Goal: Entertainment & Leisure: Consume media (video, audio)

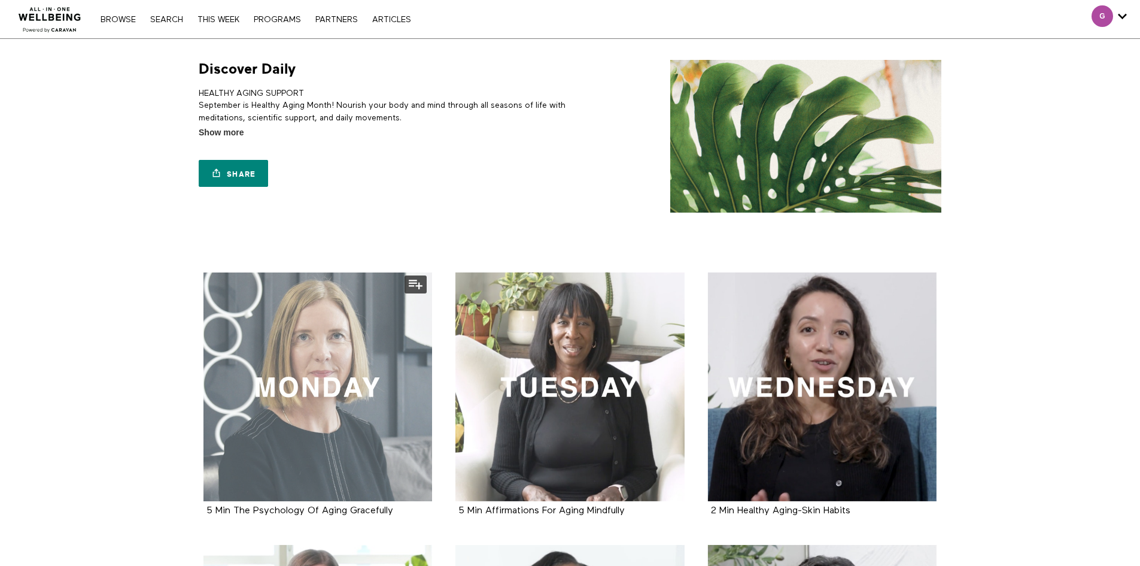
click at [338, 349] on div at bounding box center [318, 386] width 229 height 229
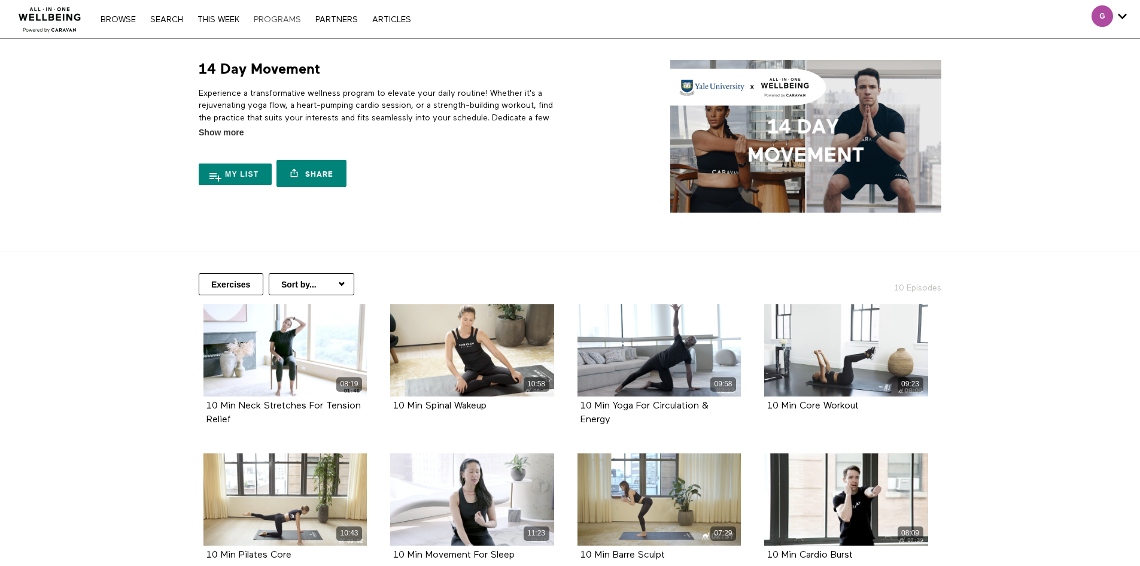
click at [295, 18] on link "PROGRAMS" at bounding box center [277, 20] width 59 height 8
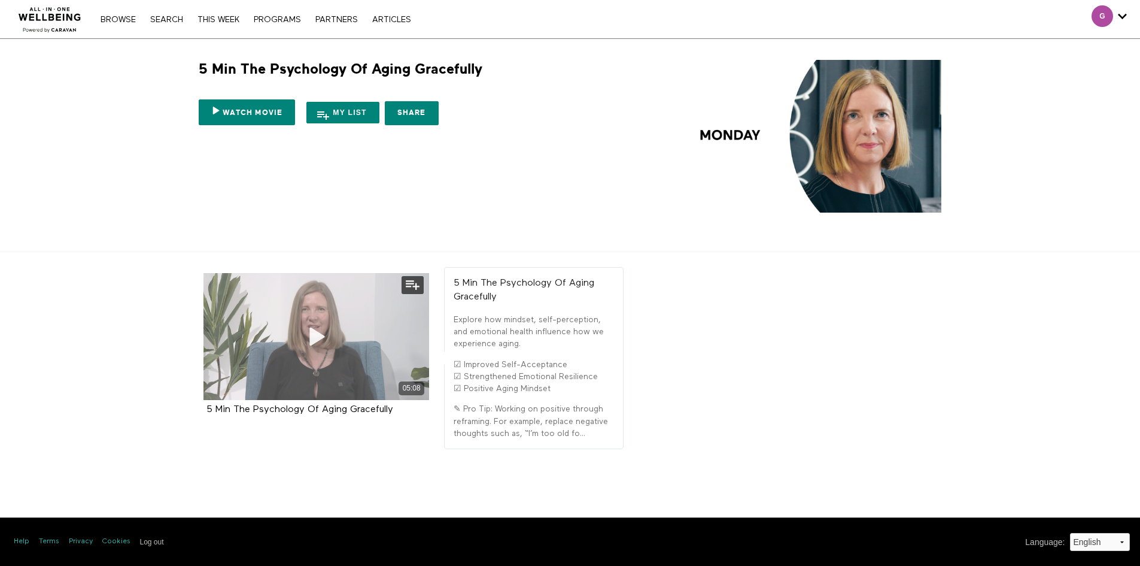
click at [311, 337] on icon at bounding box center [316, 336] width 36 height 21
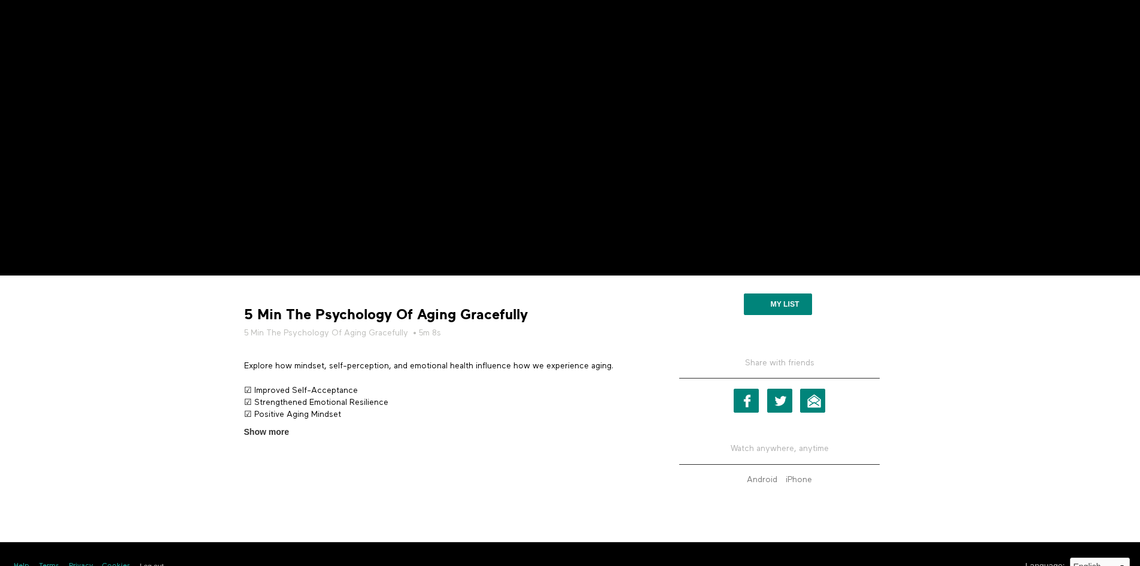
scroll to position [239, 0]
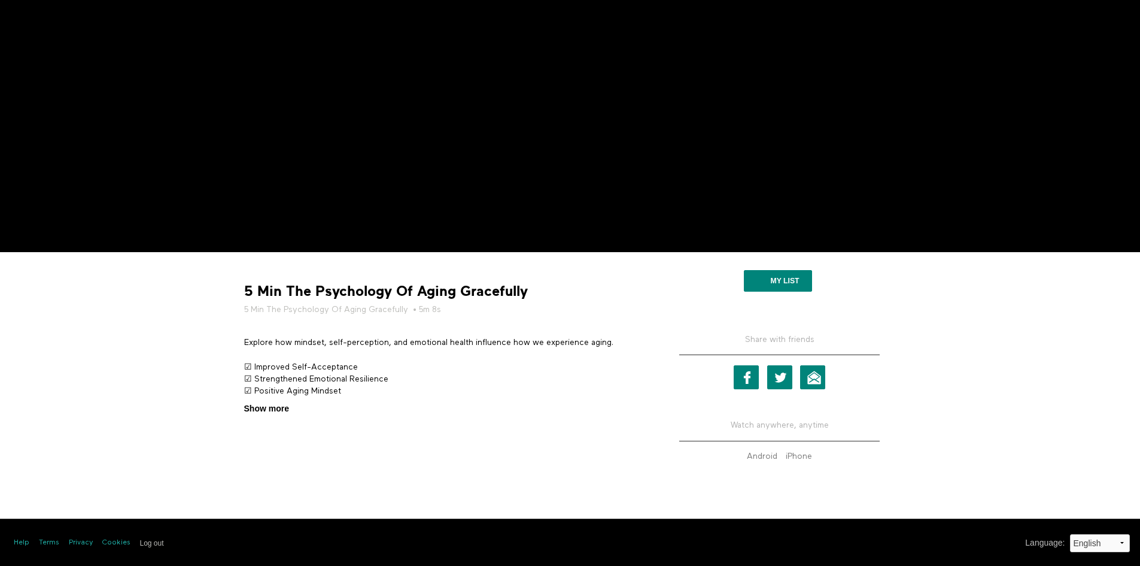
click at [274, 410] on span "Show more" at bounding box center [266, 408] width 45 height 13
click at [0, 0] on input "Show more Show less" at bounding box center [0, 0] width 0 height 0
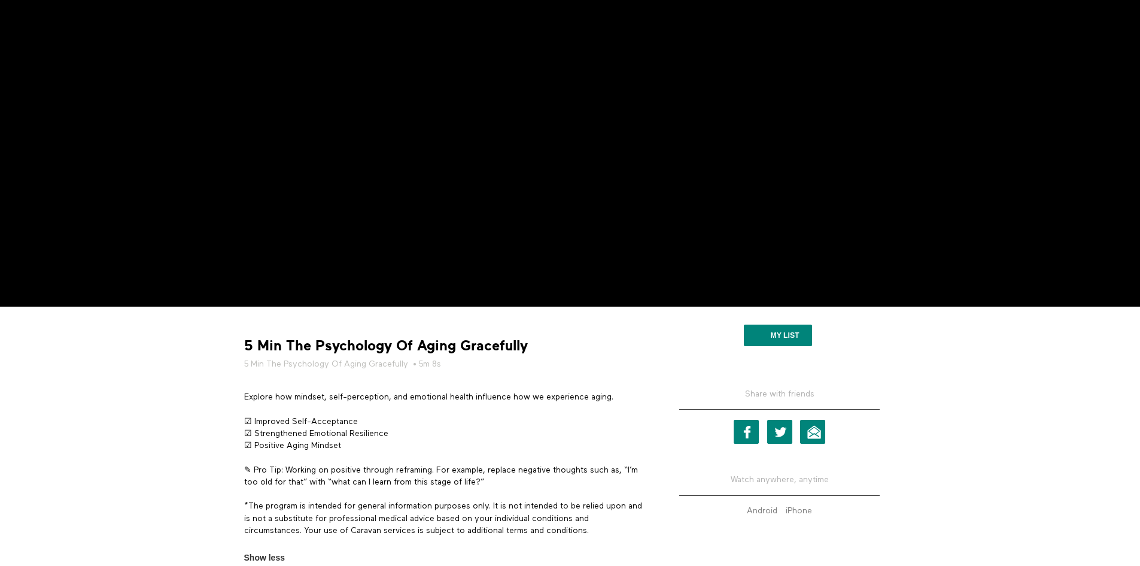
scroll to position [0, 0]
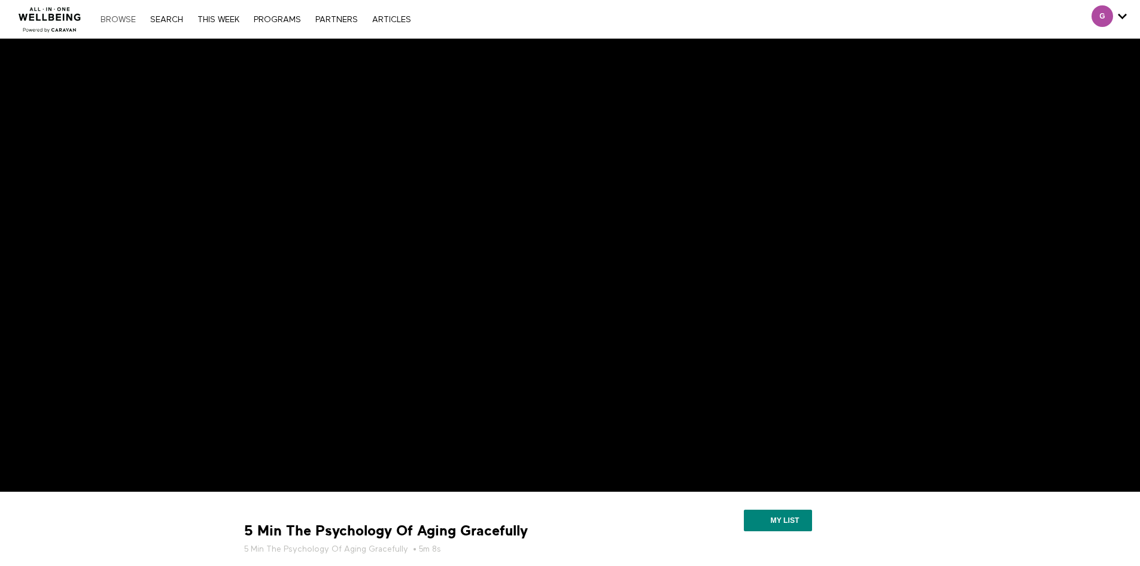
click at [125, 20] on link "Browse" at bounding box center [118, 20] width 47 height 8
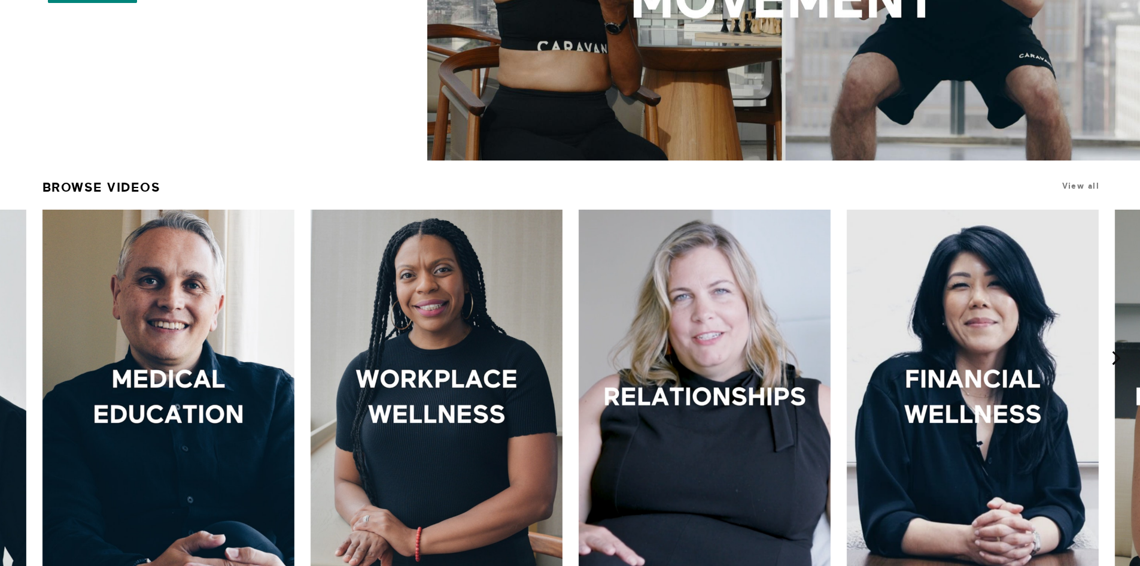
scroll to position [479, 0]
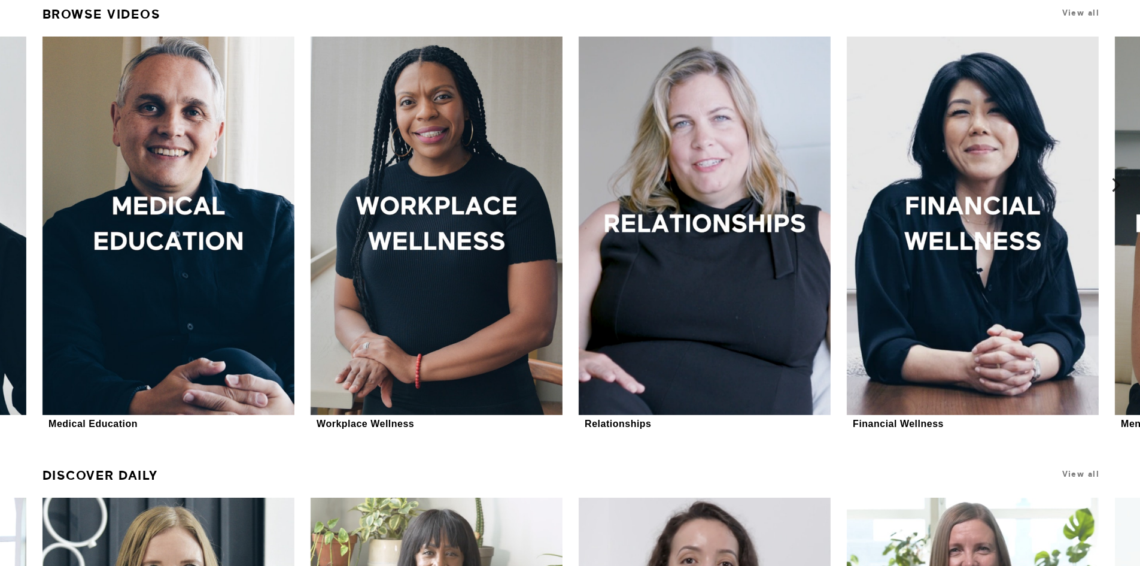
click at [1116, 182] on icon at bounding box center [1116, 185] width 15 height 15
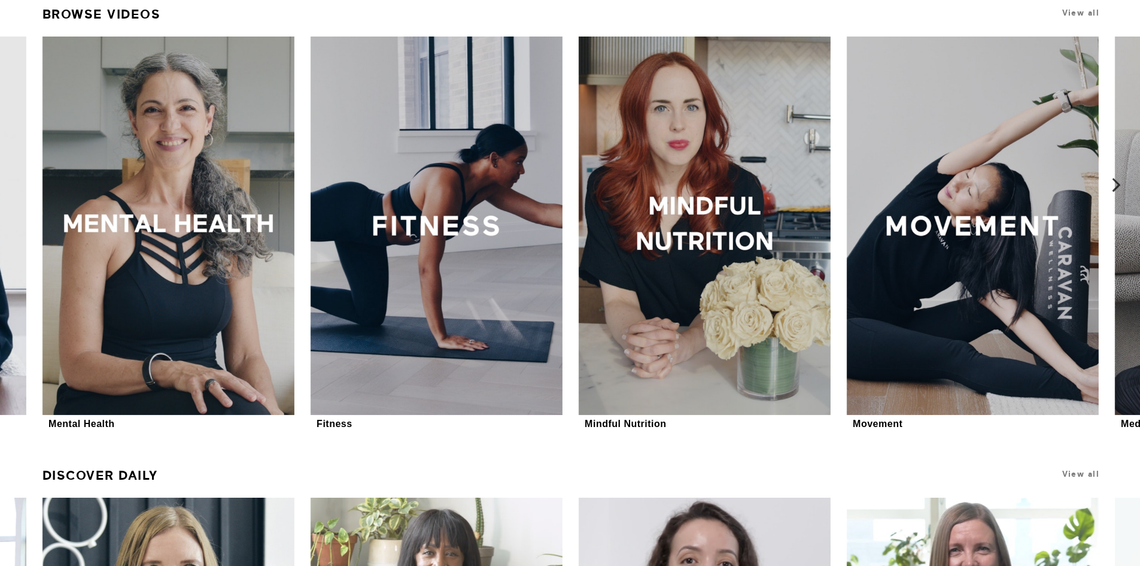
click at [1116, 185] on icon at bounding box center [1116, 185] width 15 height 15
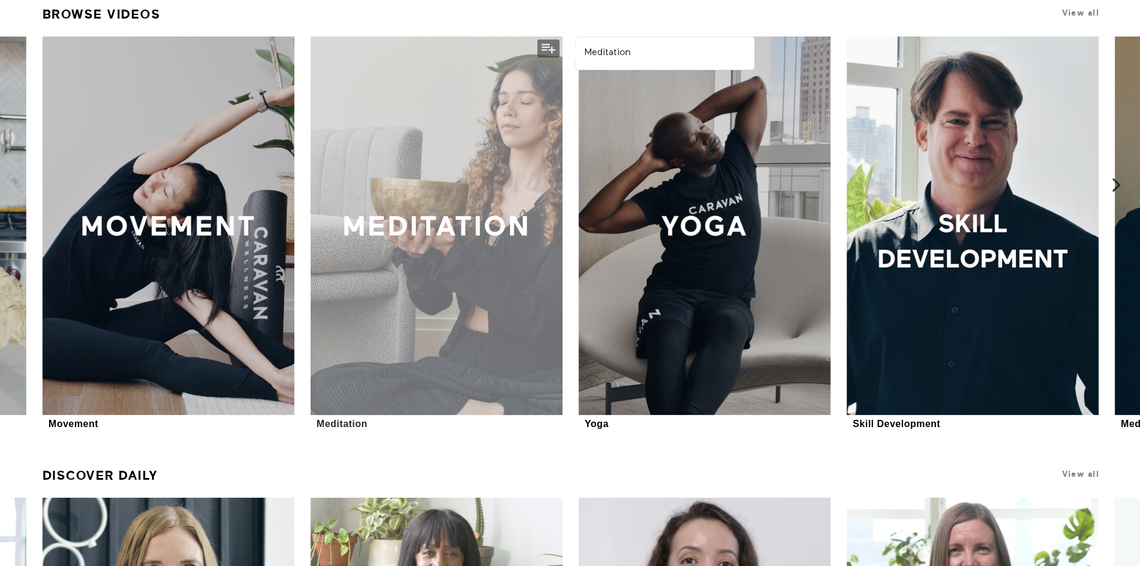
click at [451, 210] on div at bounding box center [437, 226] width 252 height 378
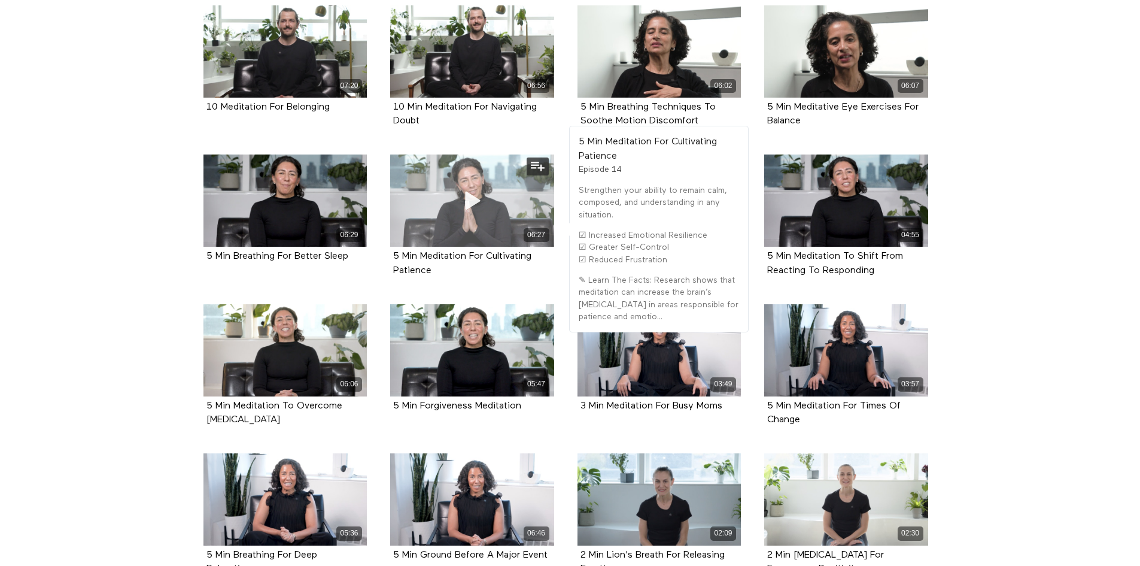
scroll to position [658, 0]
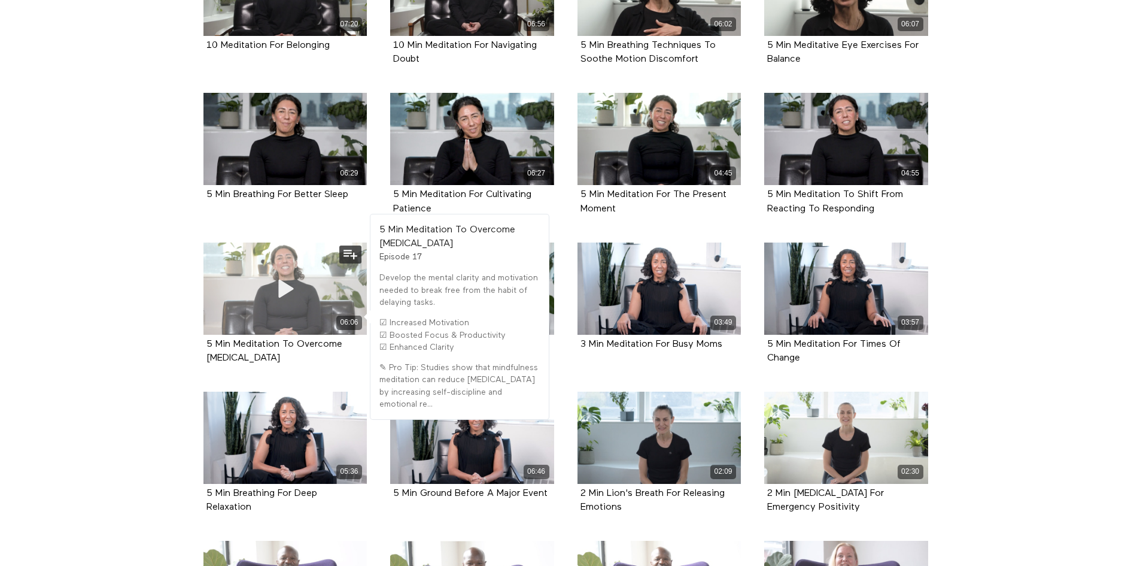
click at [281, 287] on icon at bounding box center [285, 288] width 36 height 21
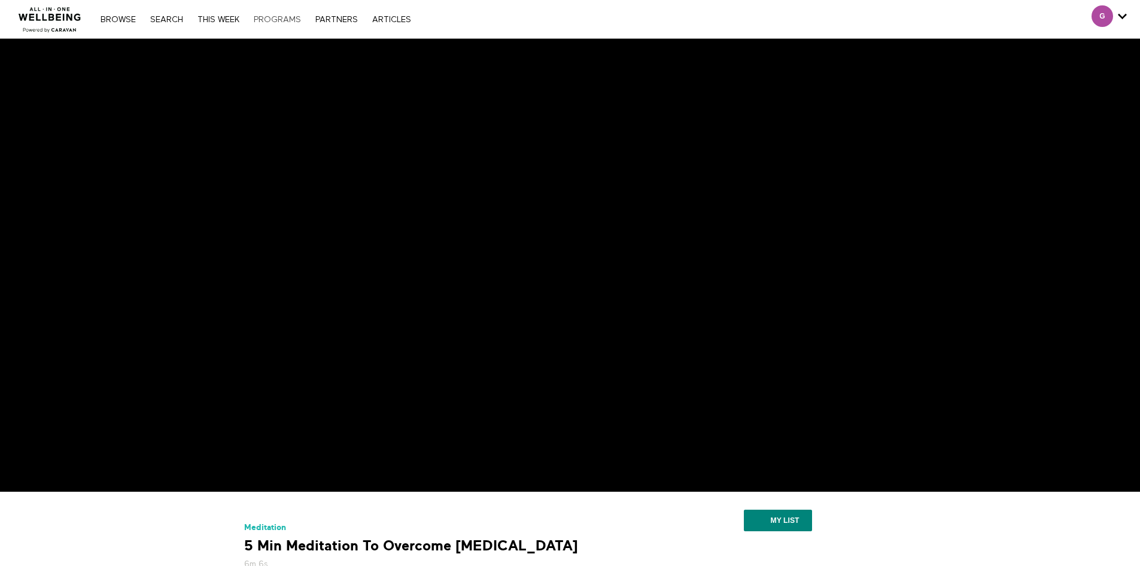
click at [283, 19] on link "PROGRAMS" at bounding box center [277, 20] width 59 height 8
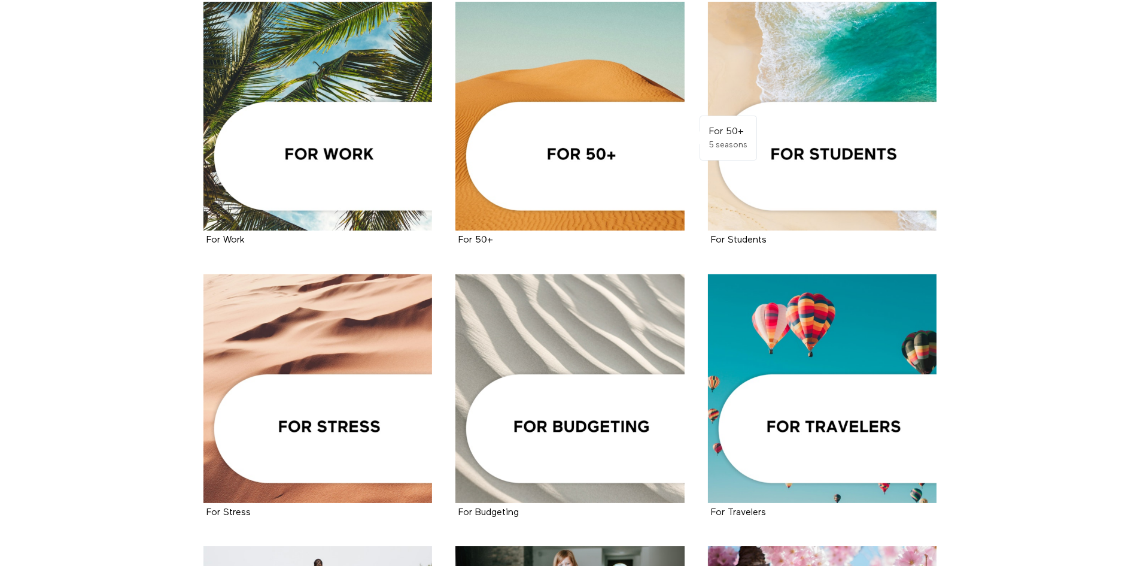
scroll to position [539, 0]
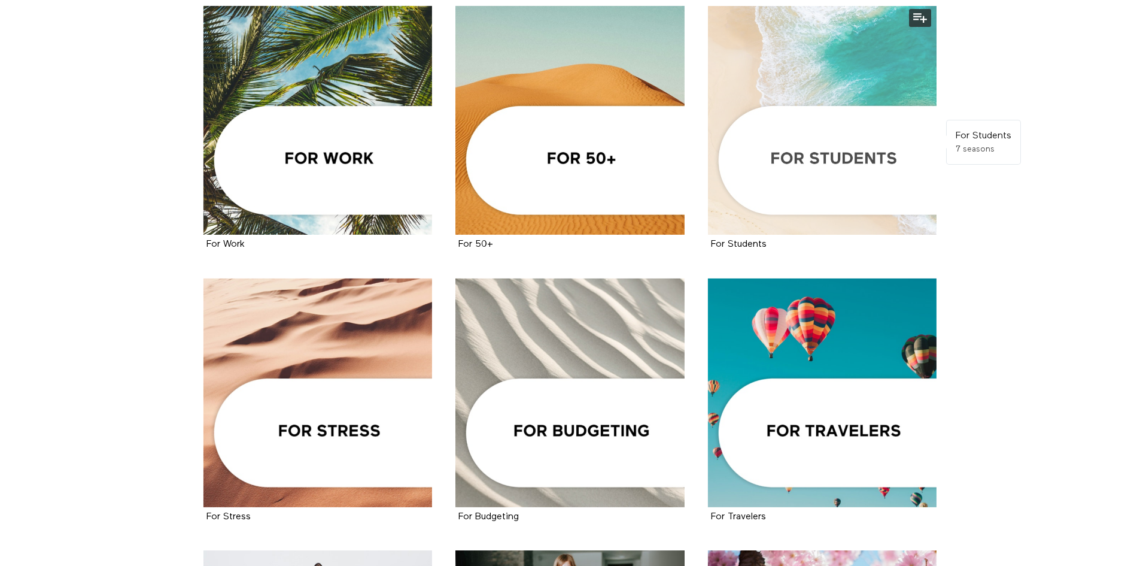
click at [813, 167] on div at bounding box center [822, 120] width 229 height 229
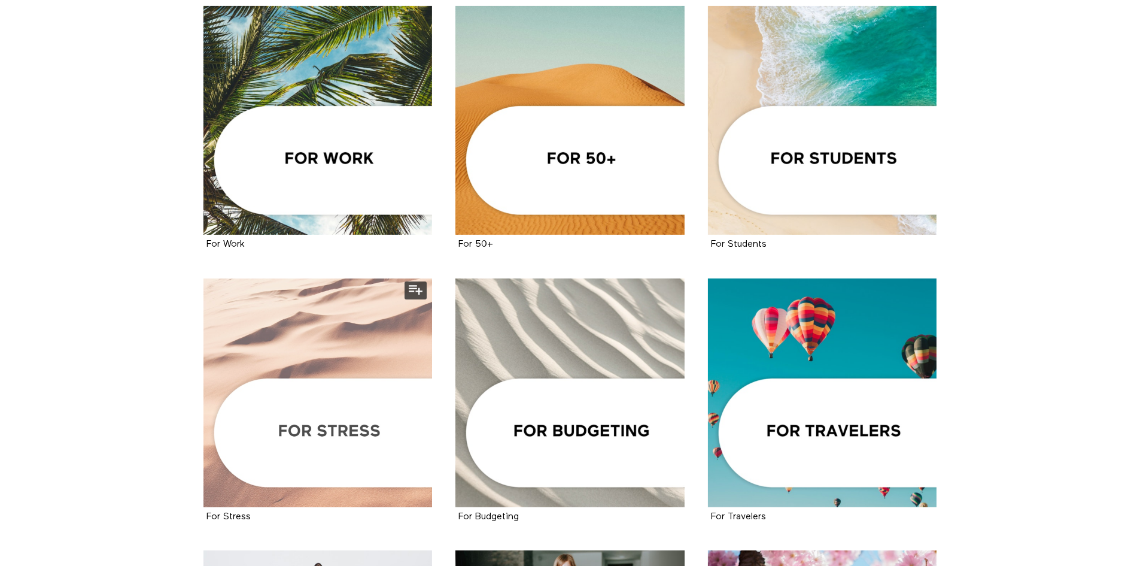
click at [314, 402] on div at bounding box center [318, 392] width 229 height 229
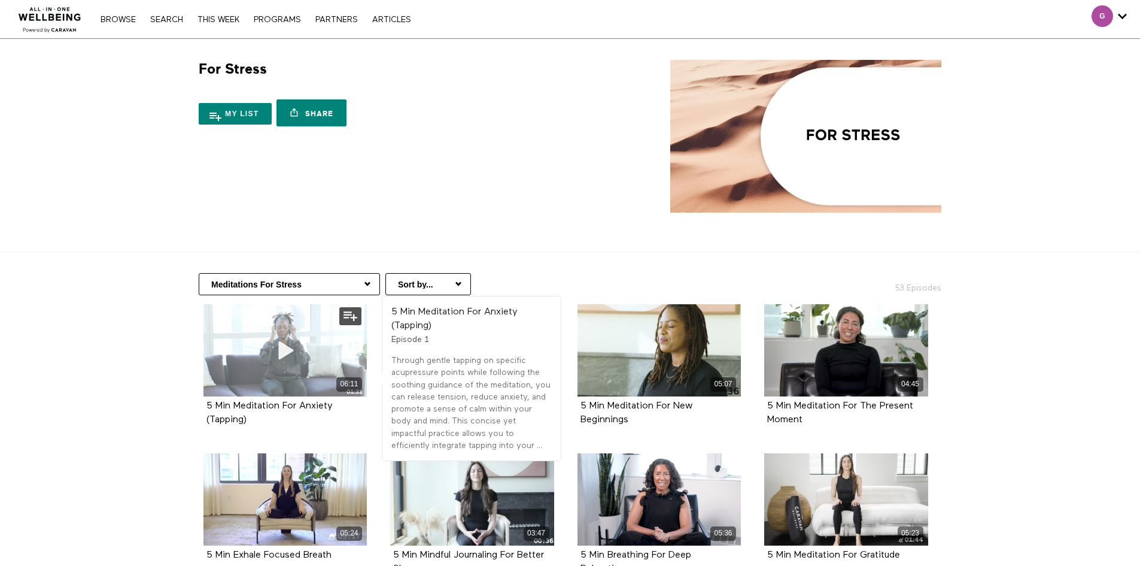
click at [290, 346] on icon at bounding box center [285, 349] width 36 height 21
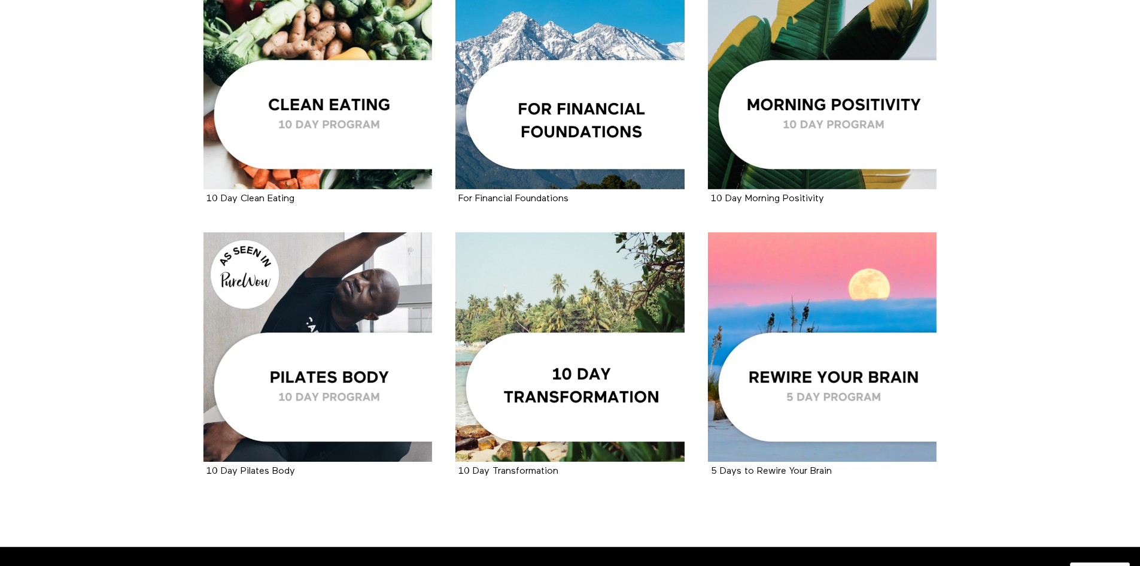
scroll to position [1703, 0]
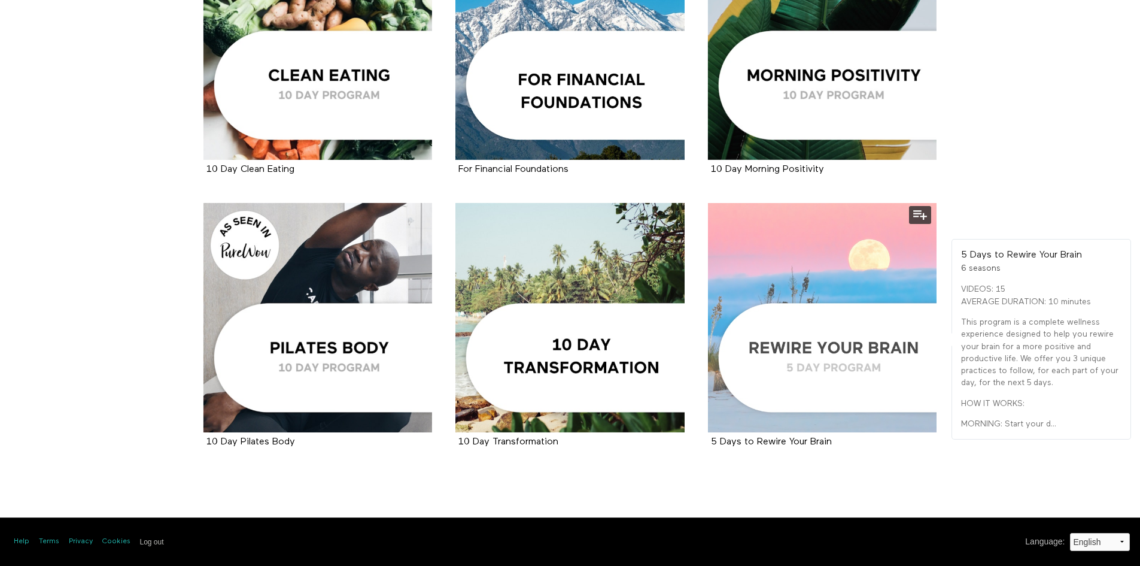
click at [797, 358] on div at bounding box center [822, 317] width 229 height 229
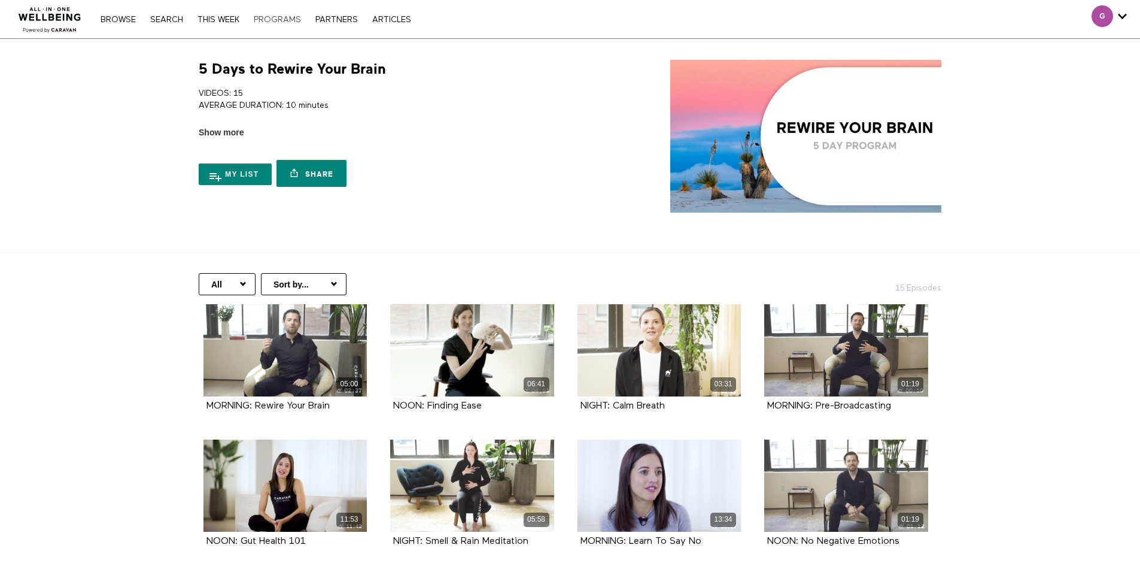
click at [275, 17] on link "PROGRAMS" at bounding box center [277, 20] width 59 height 8
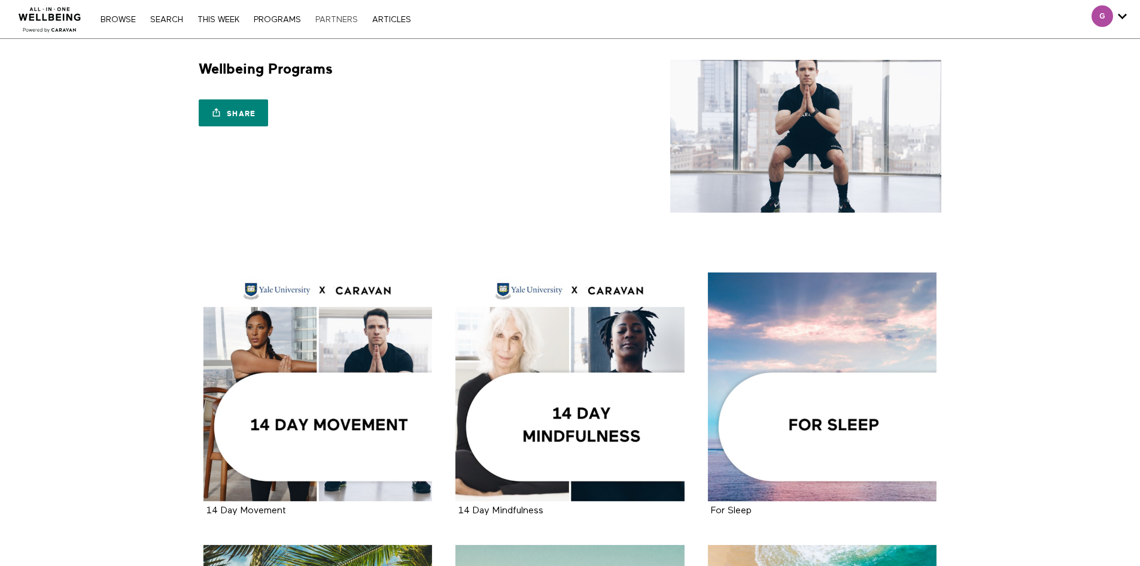
click at [336, 18] on link "PARTNERS" at bounding box center [336, 20] width 54 height 8
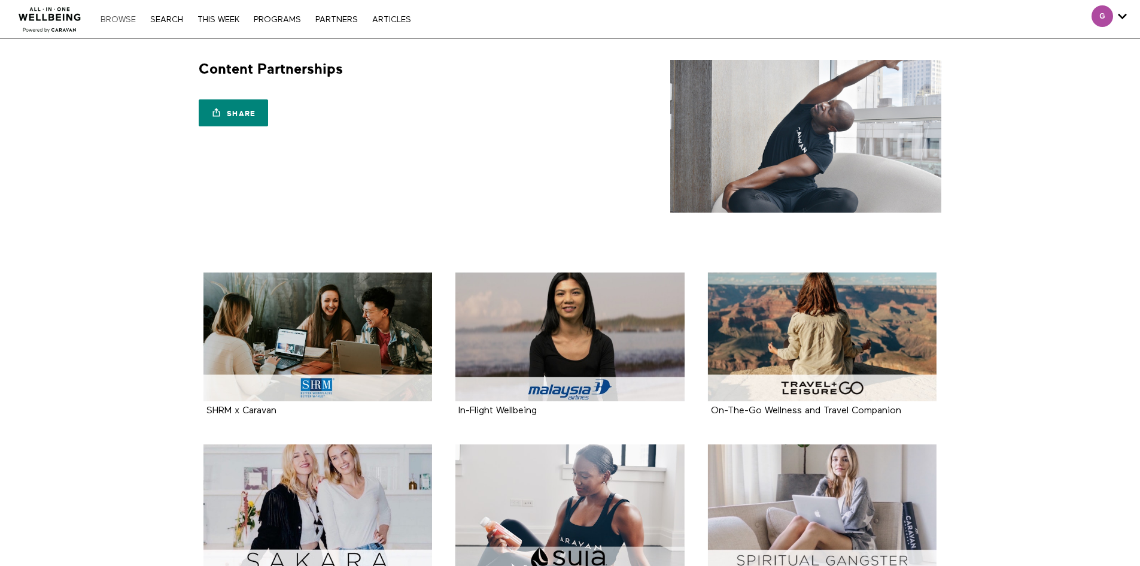
click at [123, 16] on link "Browse" at bounding box center [118, 20] width 47 height 8
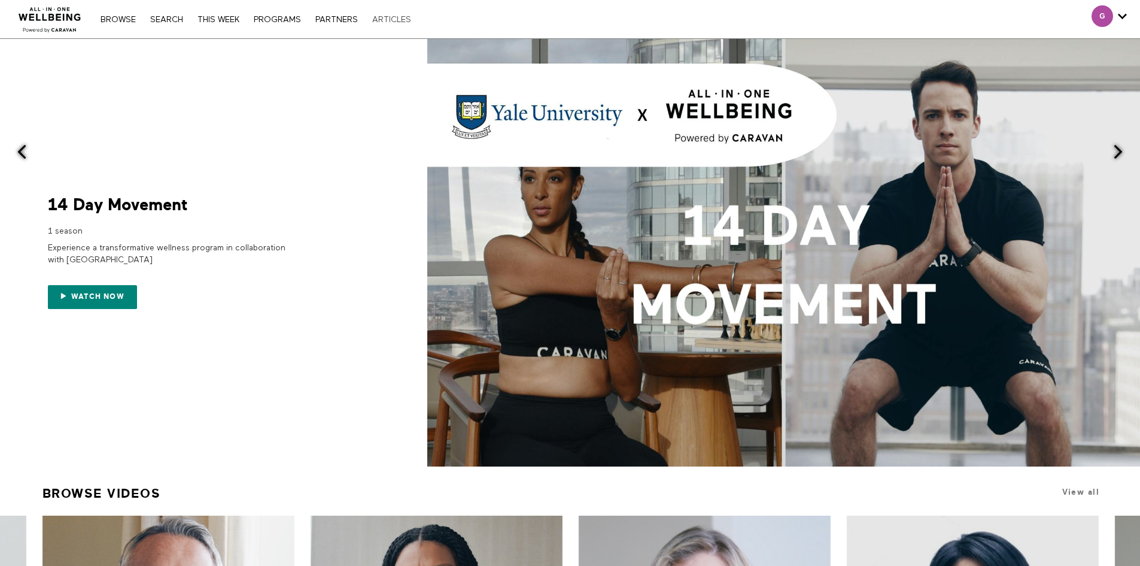
click at [388, 17] on link "ARTICLES" at bounding box center [391, 20] width 51 height 8
